Goal: Task Accomplishment & Management: Use online tool/utility

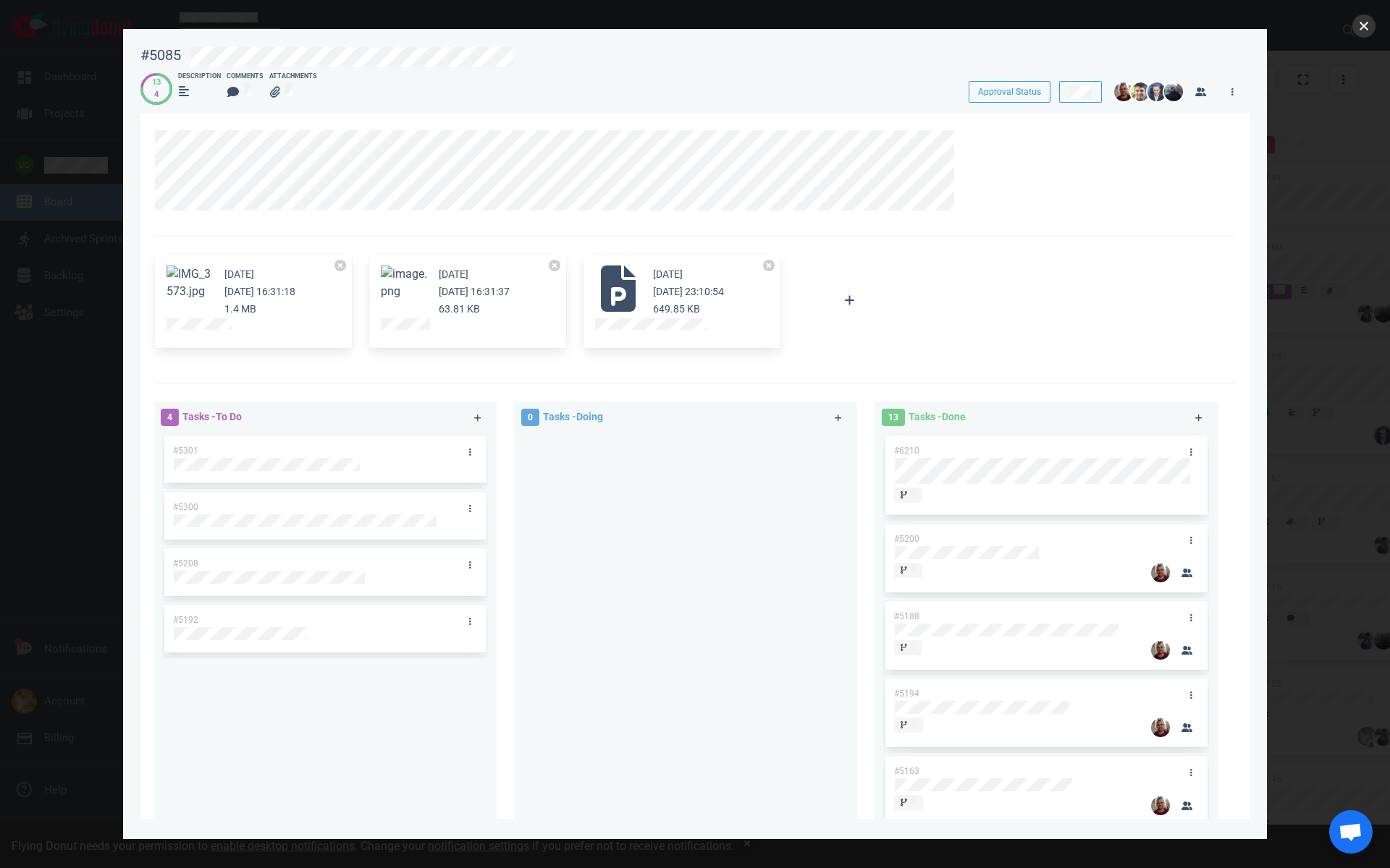
click at [1358, 33] on button "close" at bounding box center [1363, 26] width 23 height 23
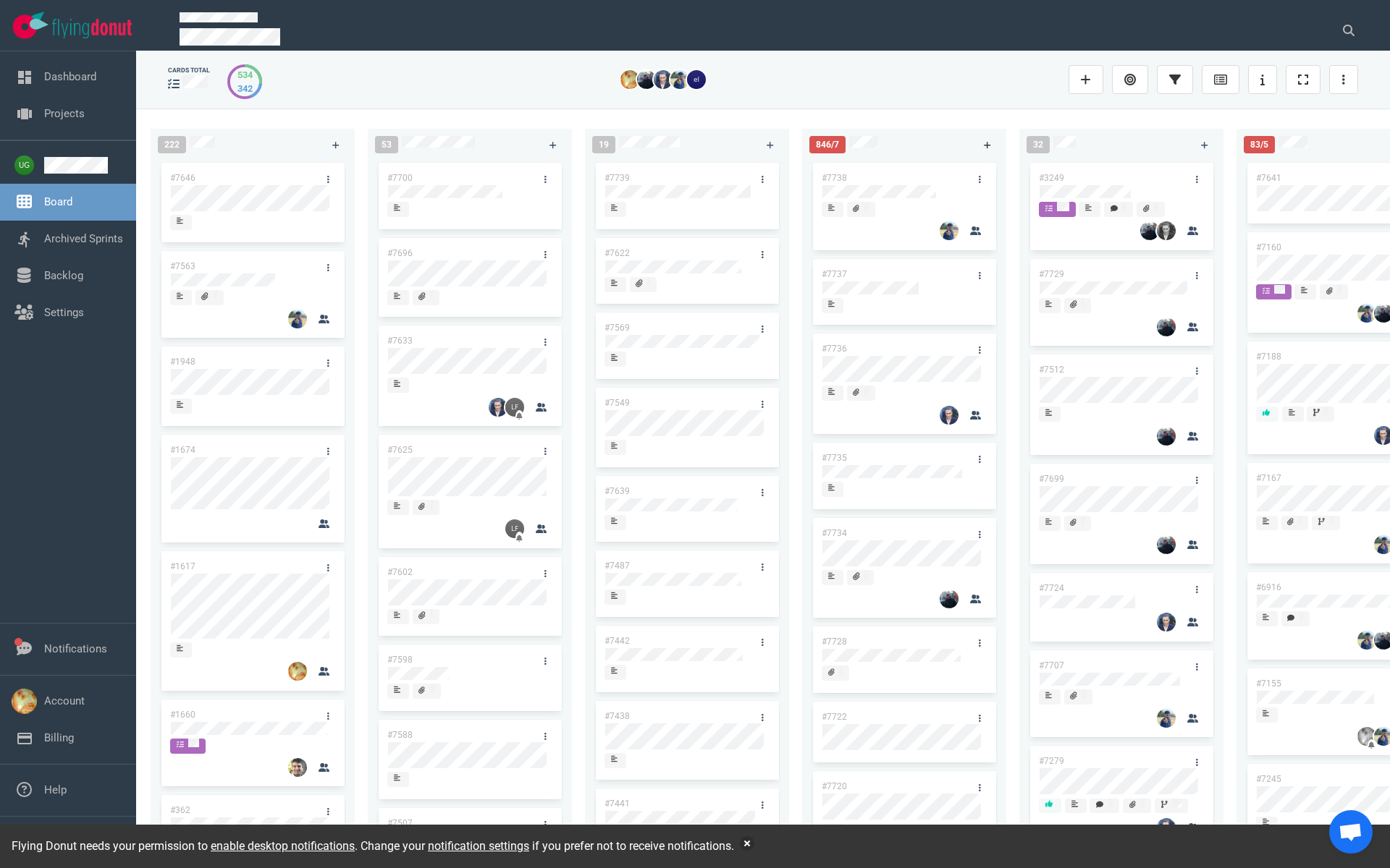
click at [985, 142] on icon at bounding box center [988, 145] width 8 height 9
click at [833, 173] on link "#7740" at bounding box center [834, 178] width 26 height 10
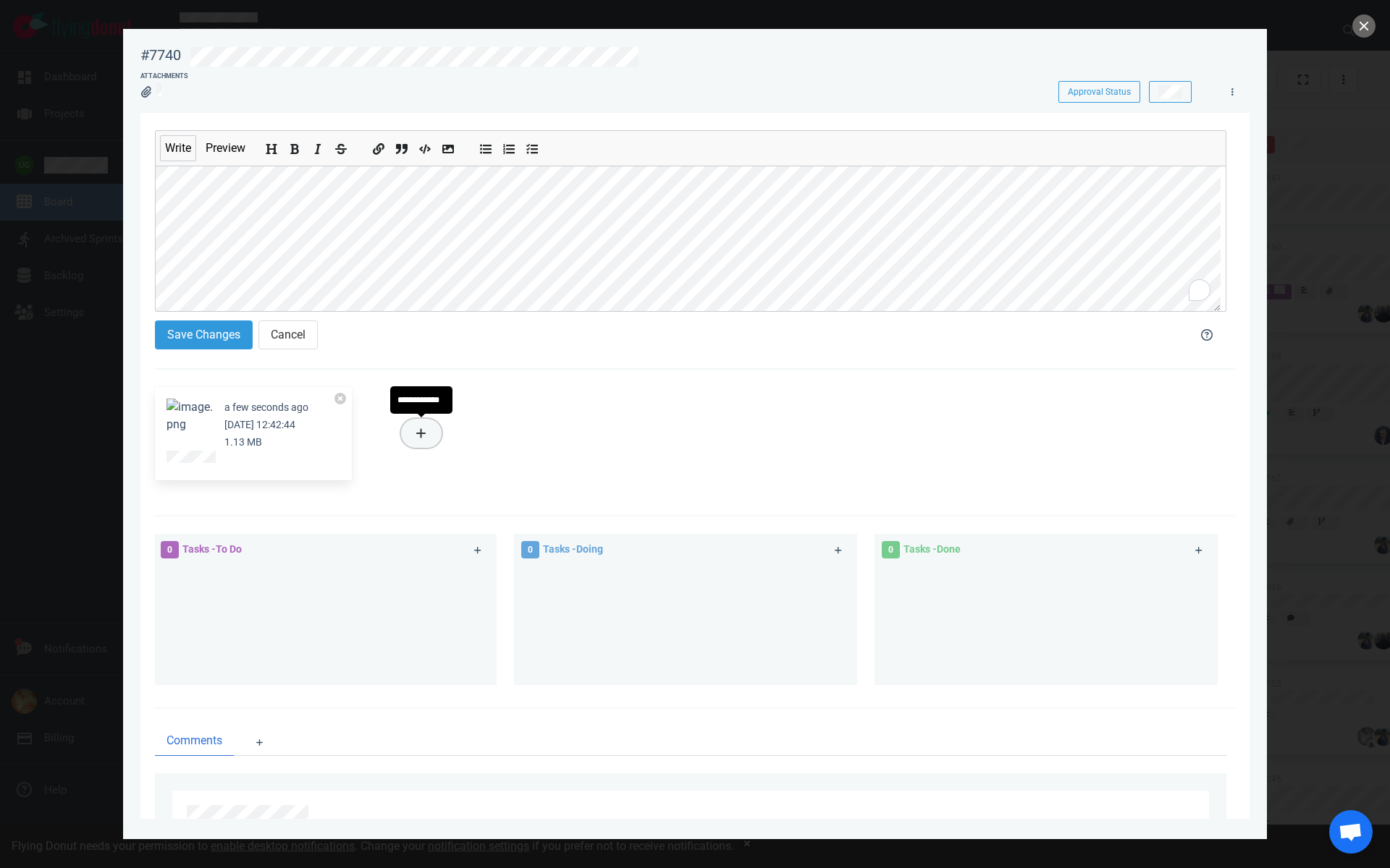
click at [426, 436] on icon at bounding box center [421, 433] width 10 height 11
click at [479, 481] on link "Computer" at bounding box center [495, 482] width 139 height 24
click at [216, 331] on button "Save Changes" at bounding box center [203, 335] width 98 height 28
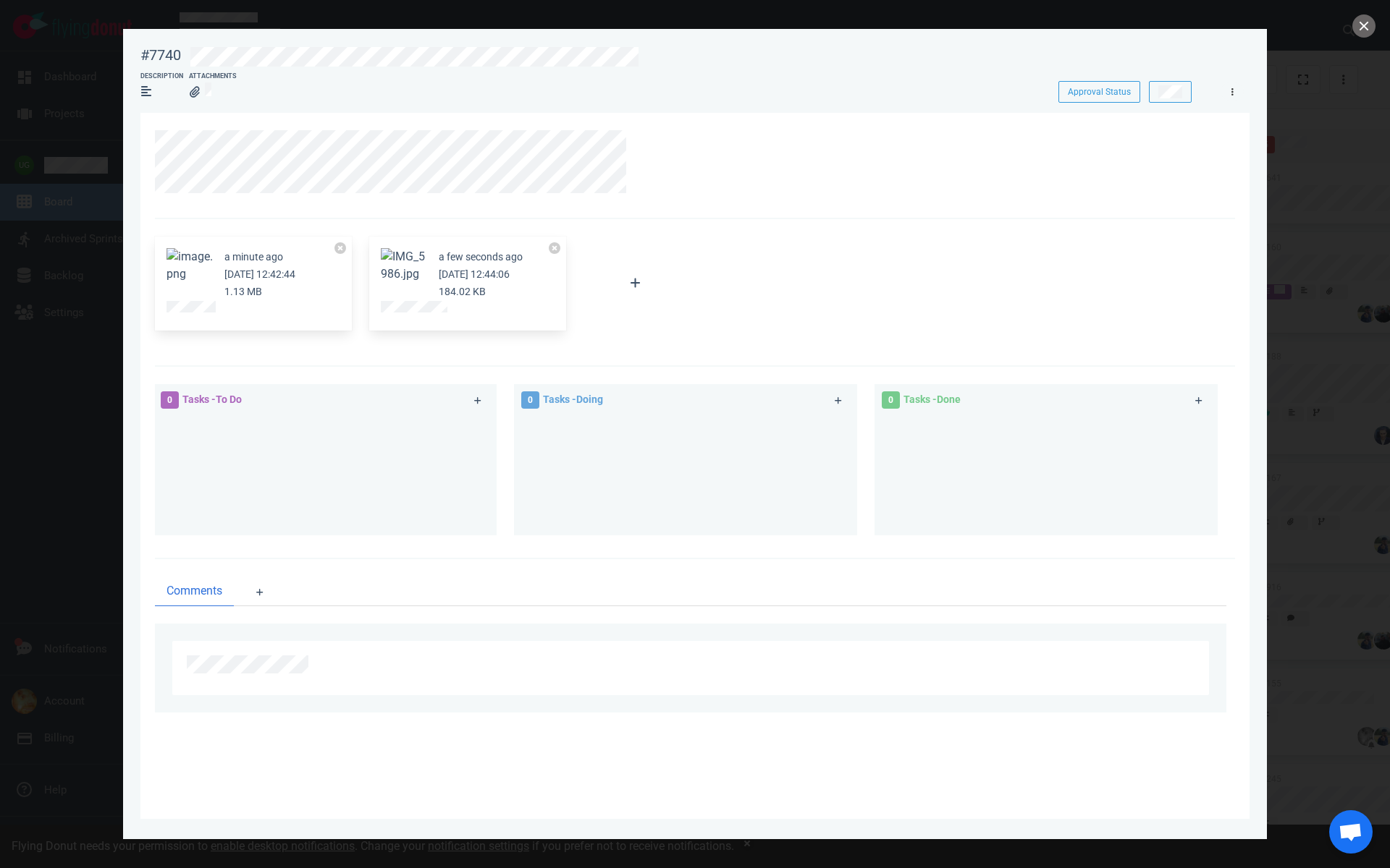
click at [1232, 93] on icon at bounding box center [1232, 91] width 2 height 9
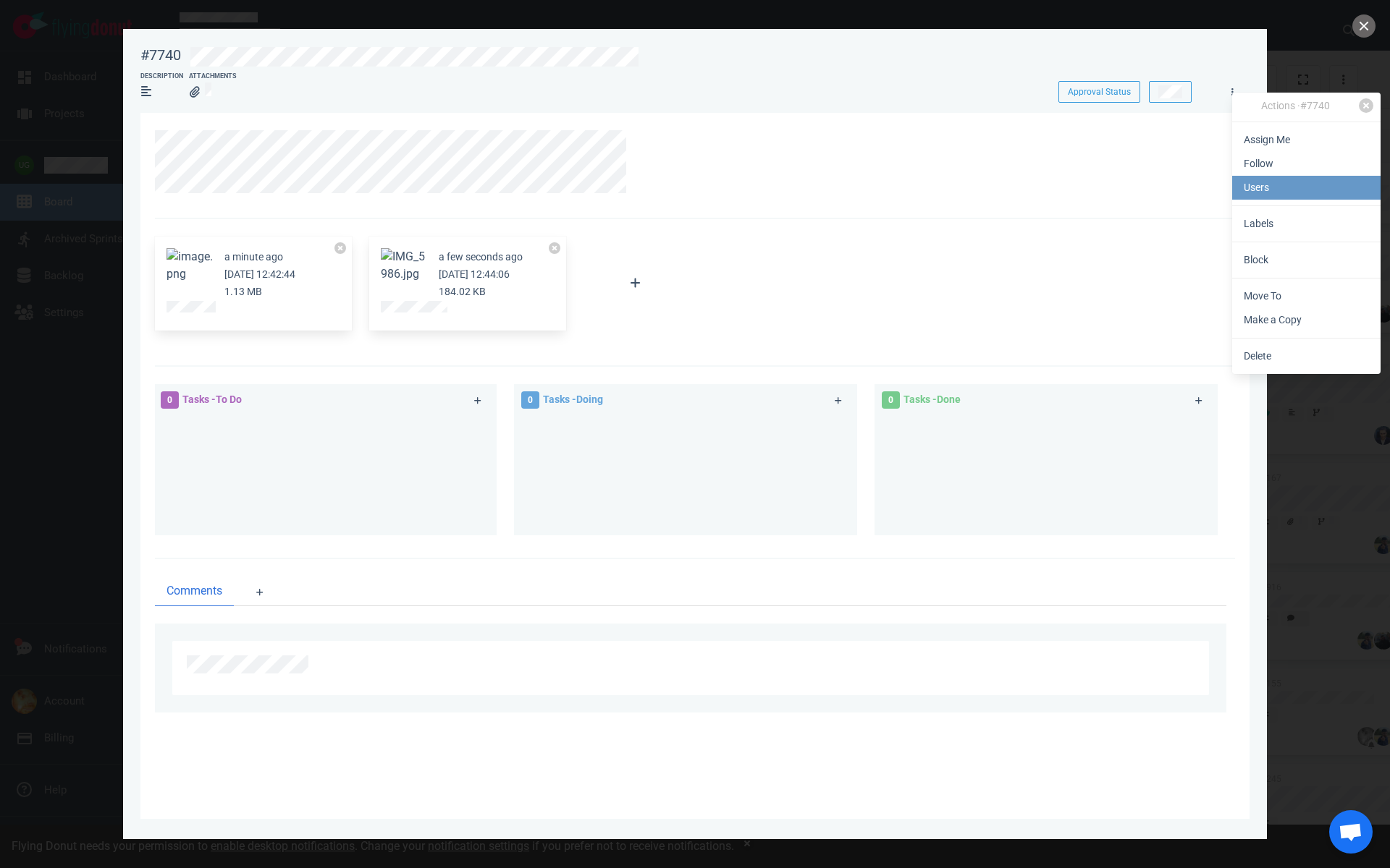
click at [1261, 194] on link "Users" at bounding box center [1306, 187] width 148 height 24
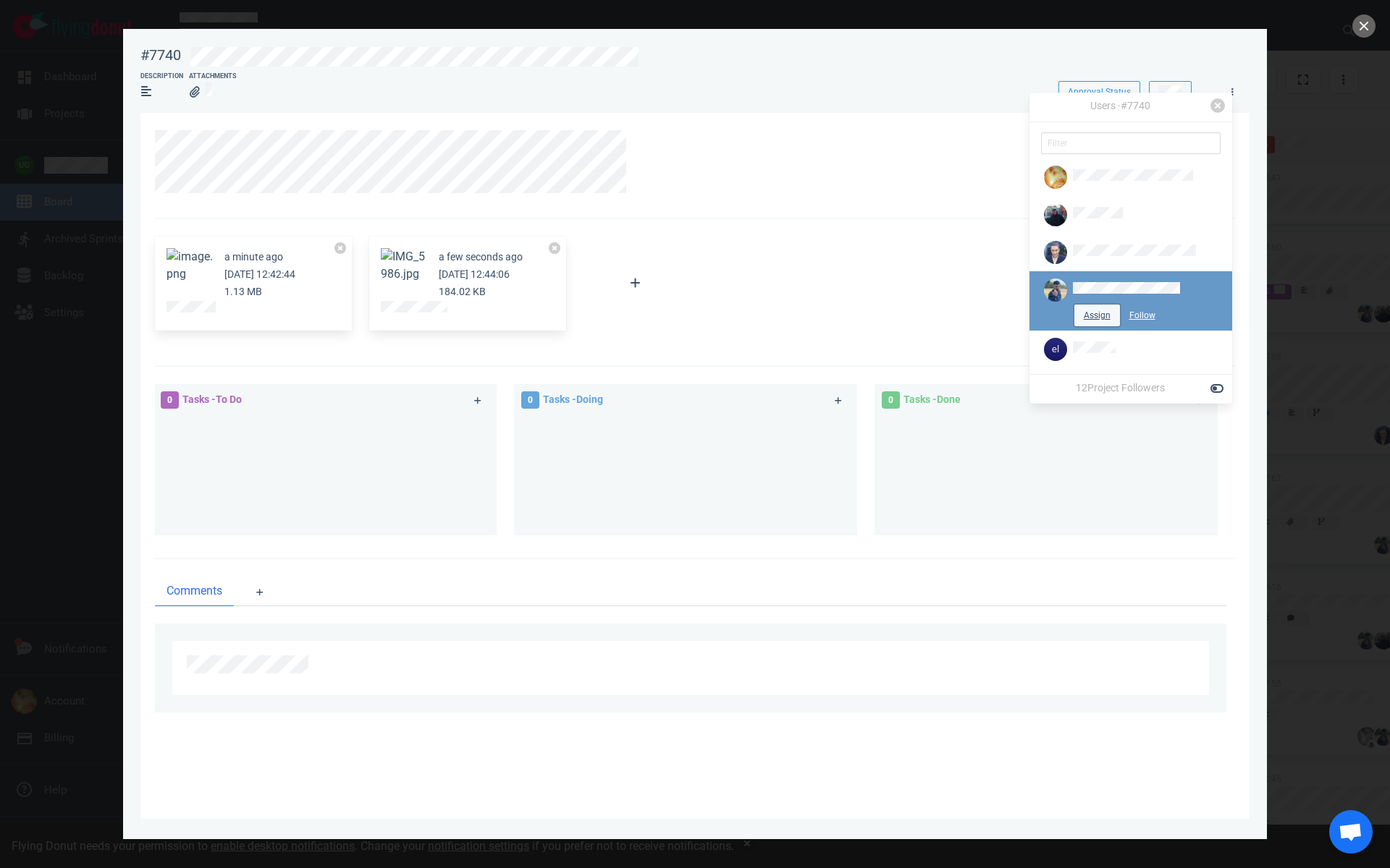
click at [1075, 316] on button "Assign" at bounding box center [1097, 315] width 46 height 22
click at [1361, 27] on button "close" at bounding box center [1363, 26] width 23 height 23
